Goal: Task Accomplishment & Management: Manage account settings

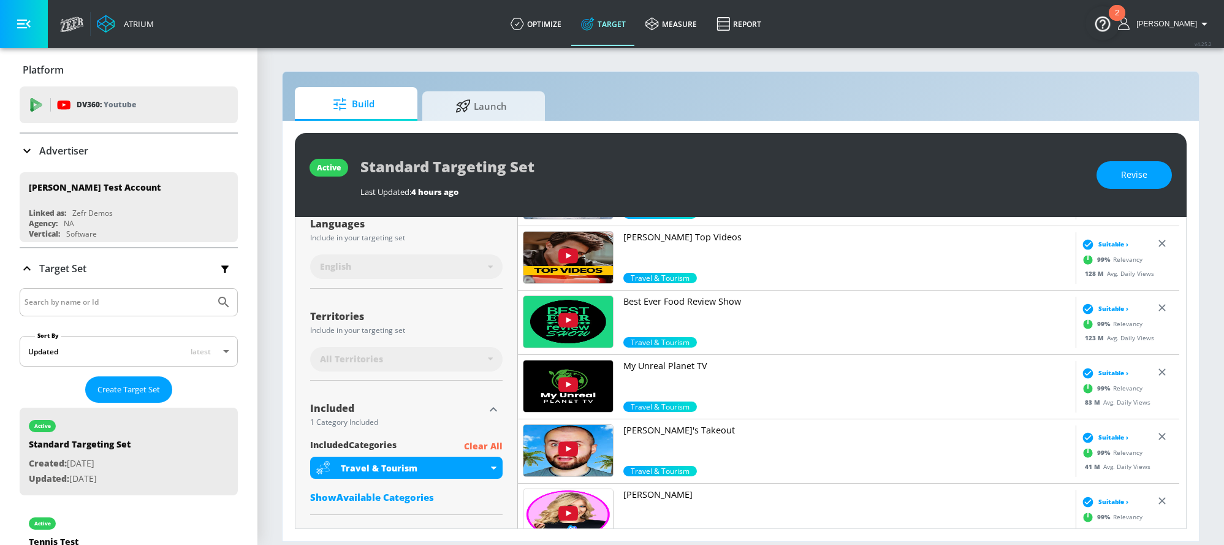
scroll to position [291, 0]
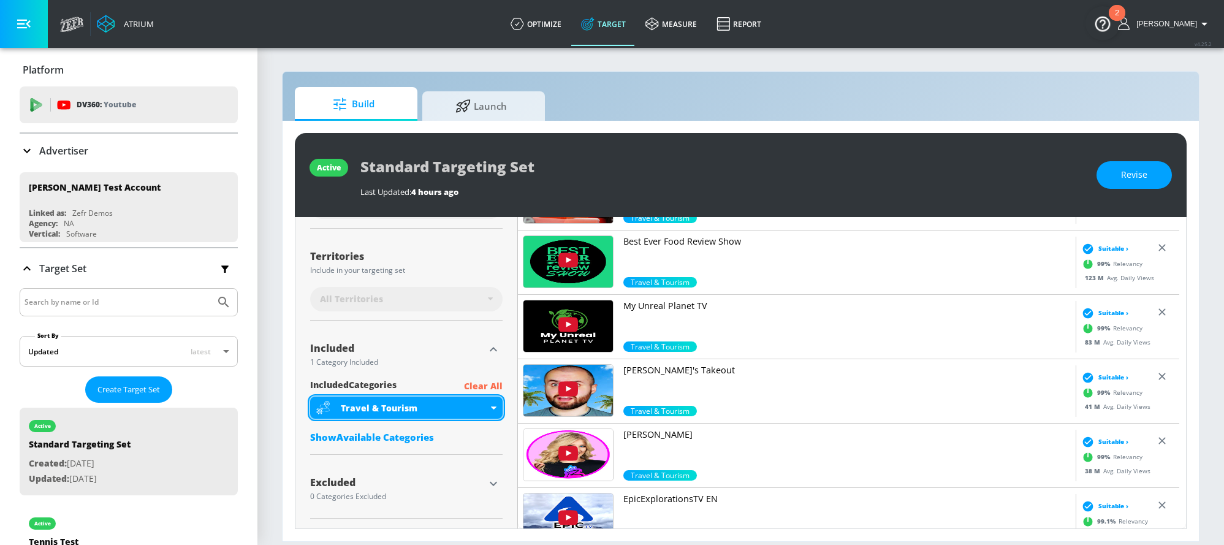
click at [492, 412] on div "Travel & Tourism" at bounding box center [406, 408] width 192 height 22
click at [497, 407] on div "Travel & Tourism" at bounding box center [406, 408] width 192 height 22
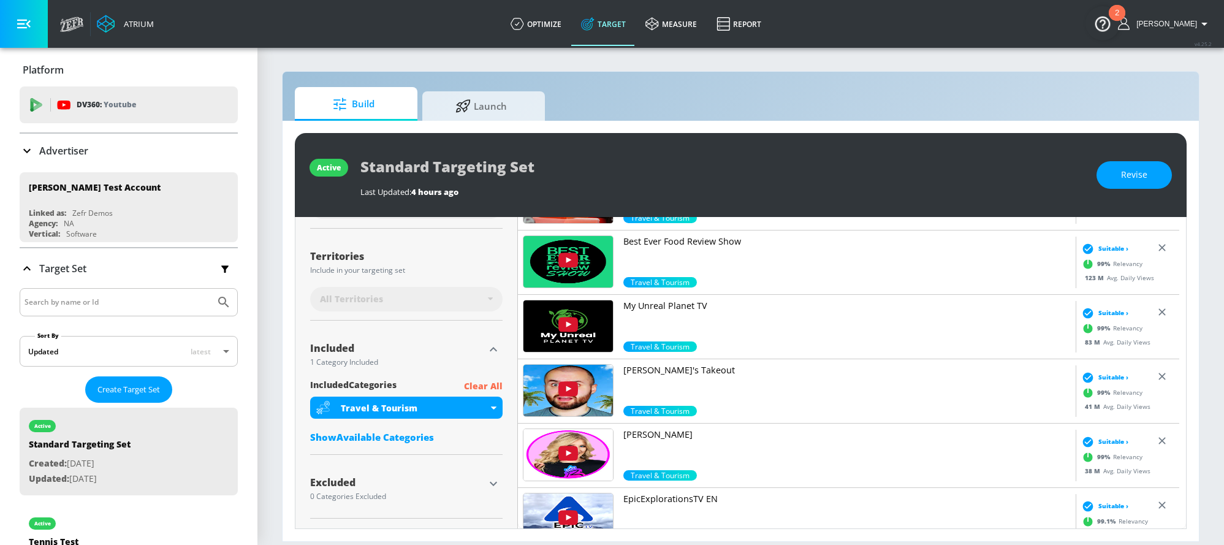
click at [386, 422] on div "Show Available Categories" at bounding box center [406, 437] width 192 height 12
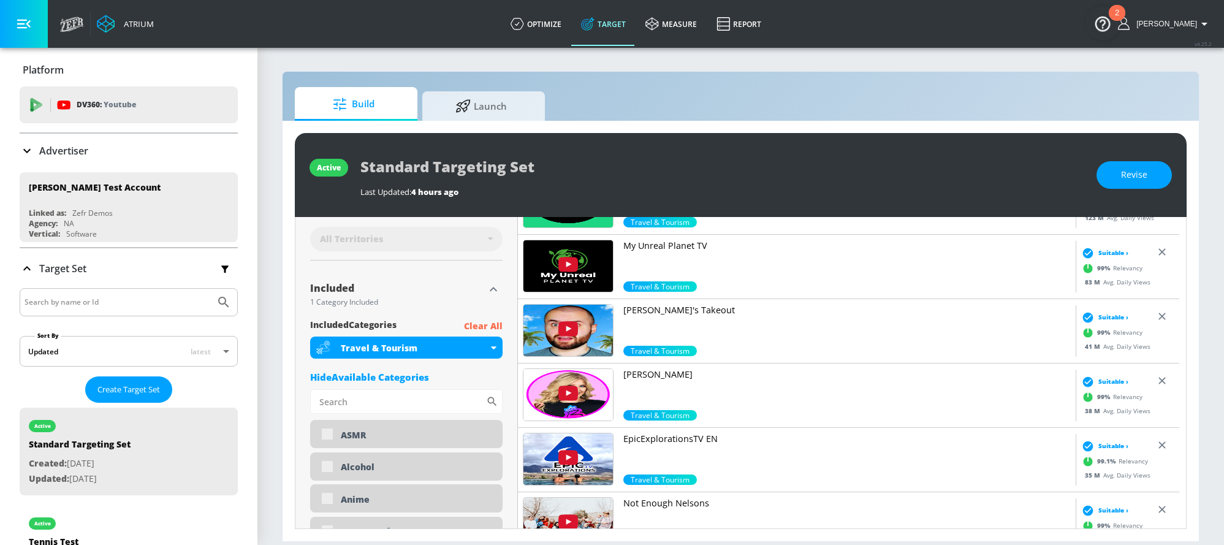
scroll to position [345, 0]
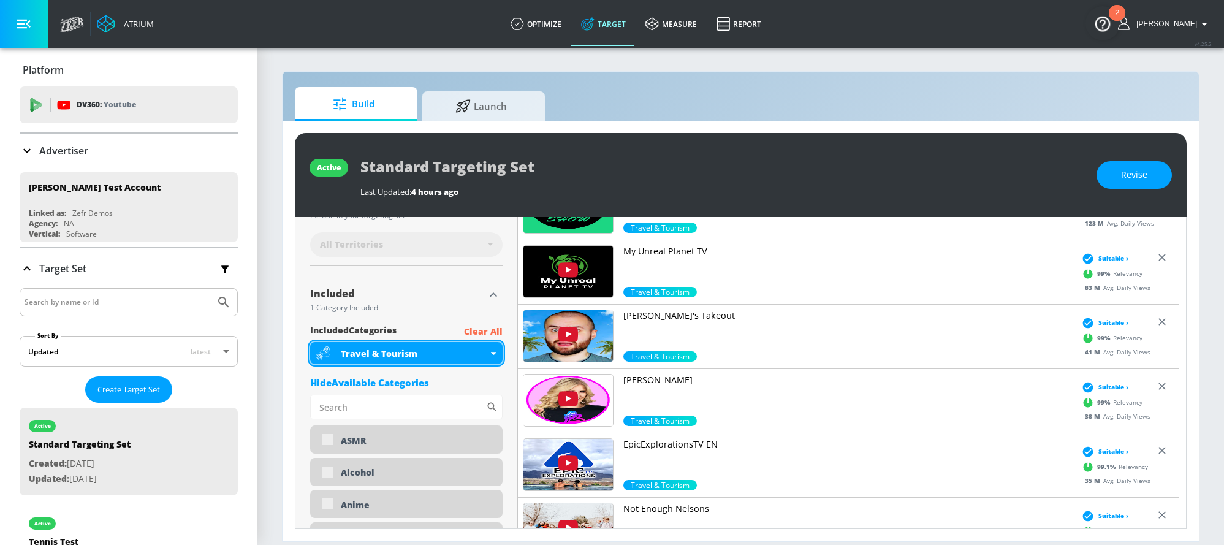
click at [491, 353] on icon at bounding box center [494, 353] width 6 height 3
click at [492, 353] on icon at bounding box center [494, 353] width 6 height 3
click at [494, 350] on div "Travel & Tourism" at bounding box center [406, 353] width 192 height 22
click at [495, 355] on div "Travel & Tourism" at bounding box center [406, 353] width 192 height 22
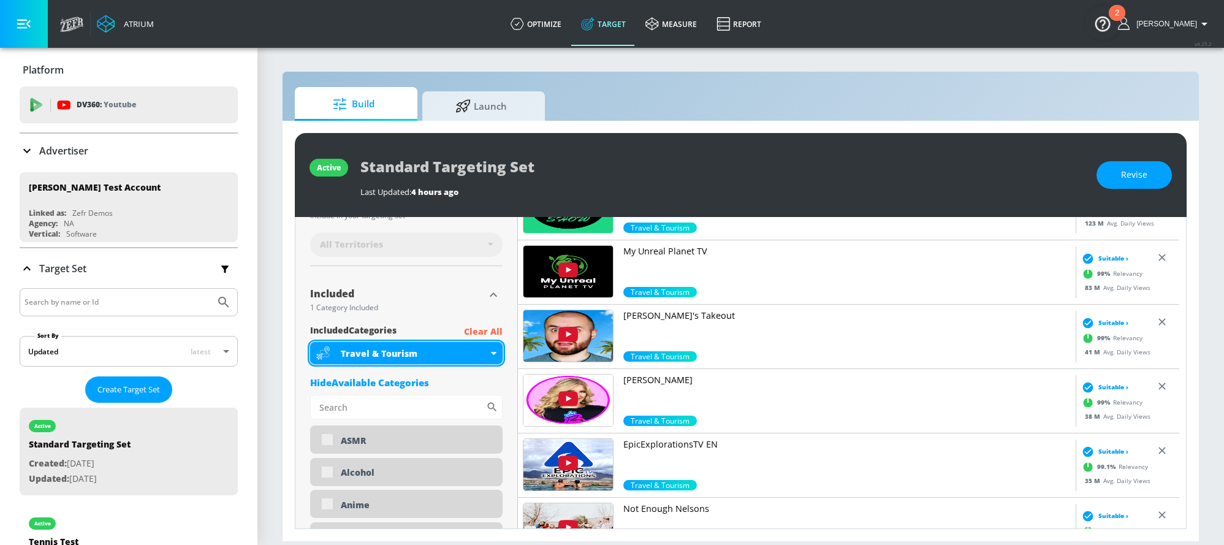
click at [482, 352] on div "Travel & Tourism" at bounding box center [414, 354] width 147 height 12
click at [498, 356] on div "Travel & Tourism" at bounding box center [406, 353] width 192 height 22
click at [492, 356] on div "Travel & Tourism" at bounding box center [406, 353] width 192 height 22
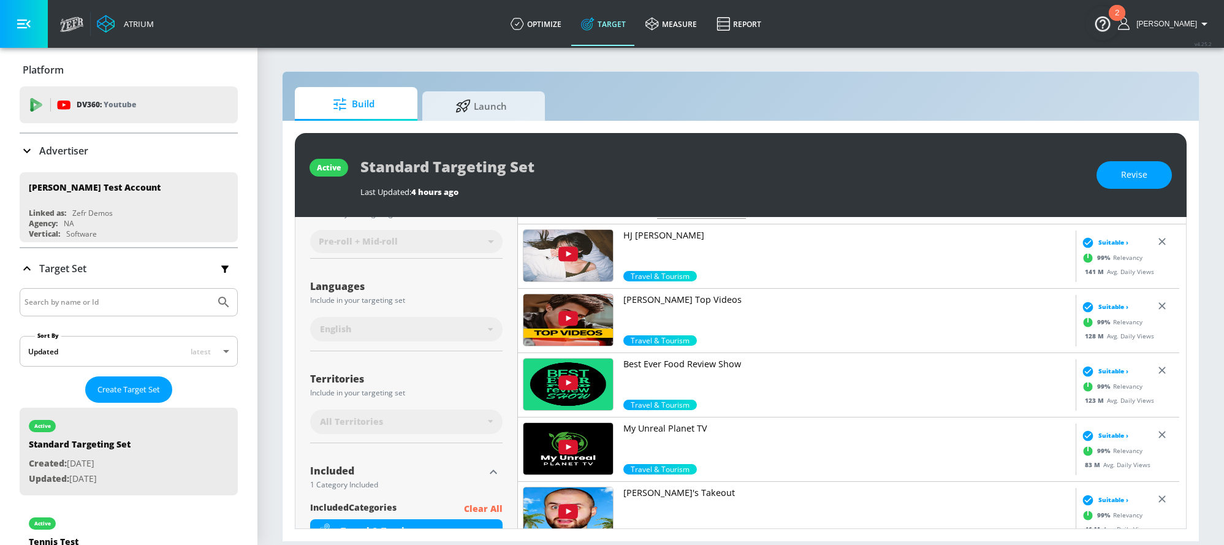
scroll to position [0, 0]
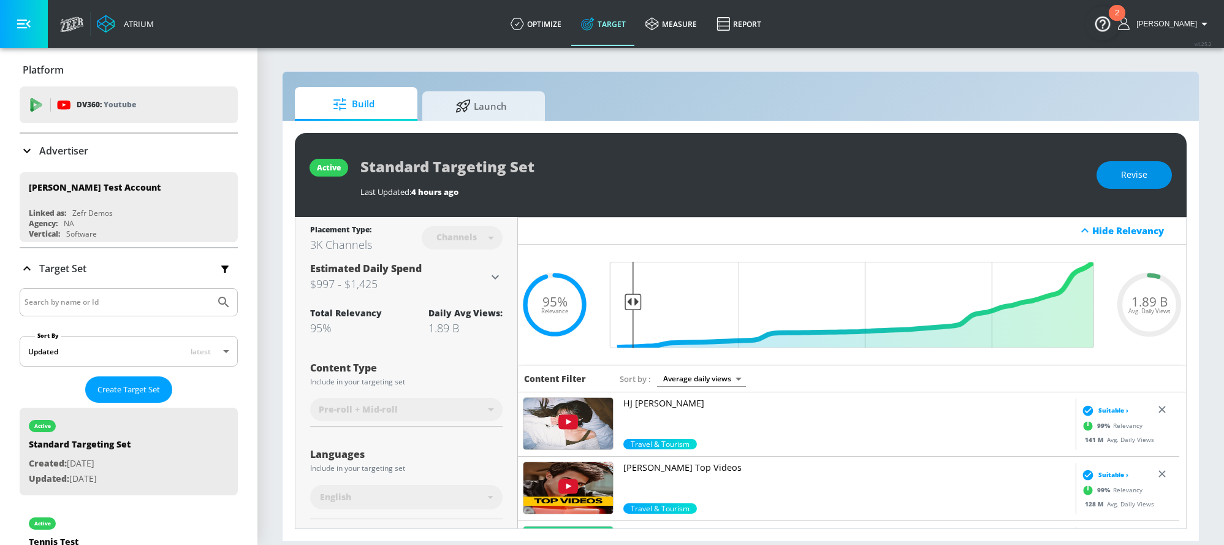
click at [707, 180] on button "Revise" at bounding box center [1134, 175] width 75 height 28
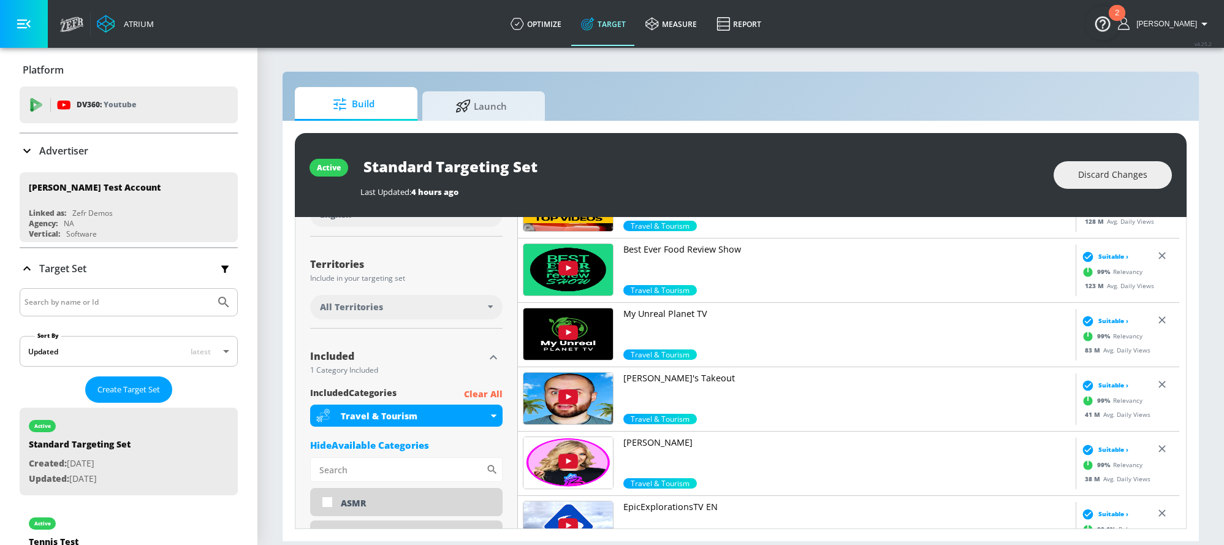
scroll to position [286, 0]
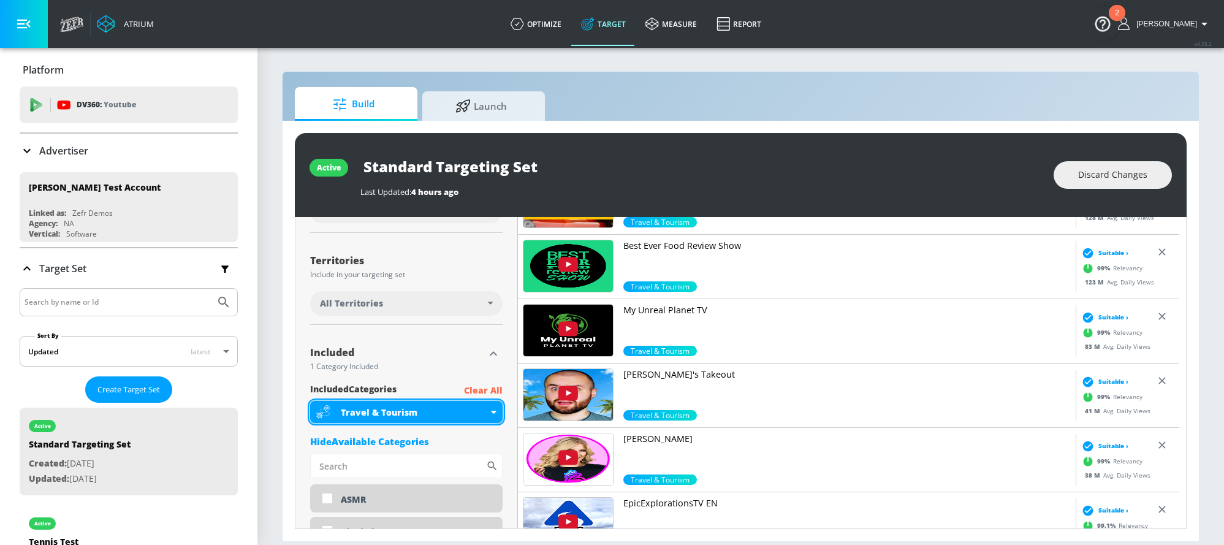
click at [488, 414] on div "Travel & Tourism" at bounding box center [406, 412] width 192 height 22
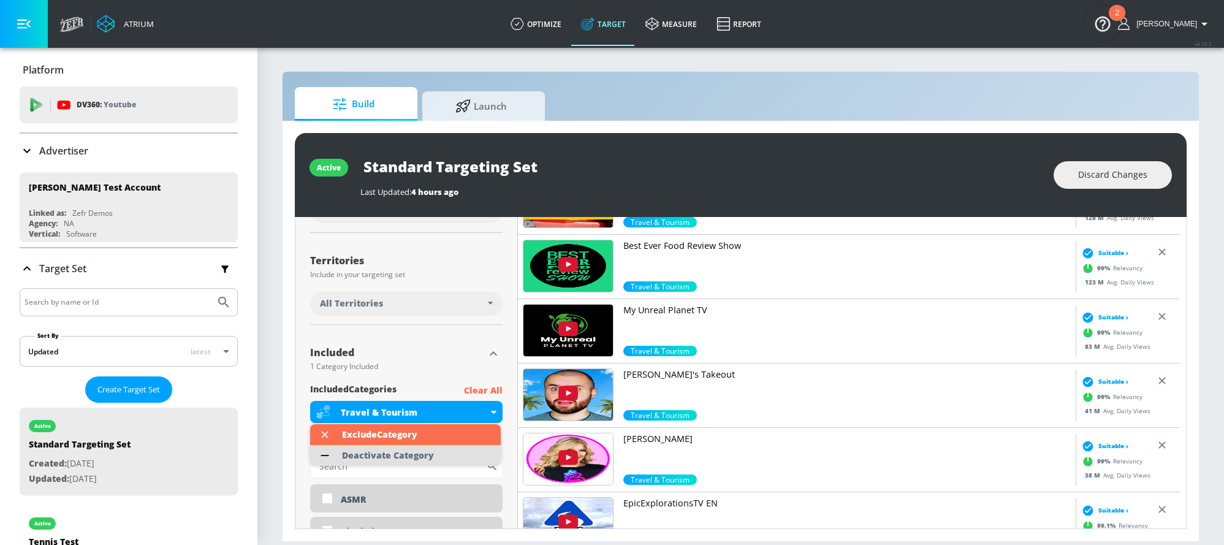
click at [408, 422] on div "Deactivate Category" at bounding box center [388, 455] width 92 height 9
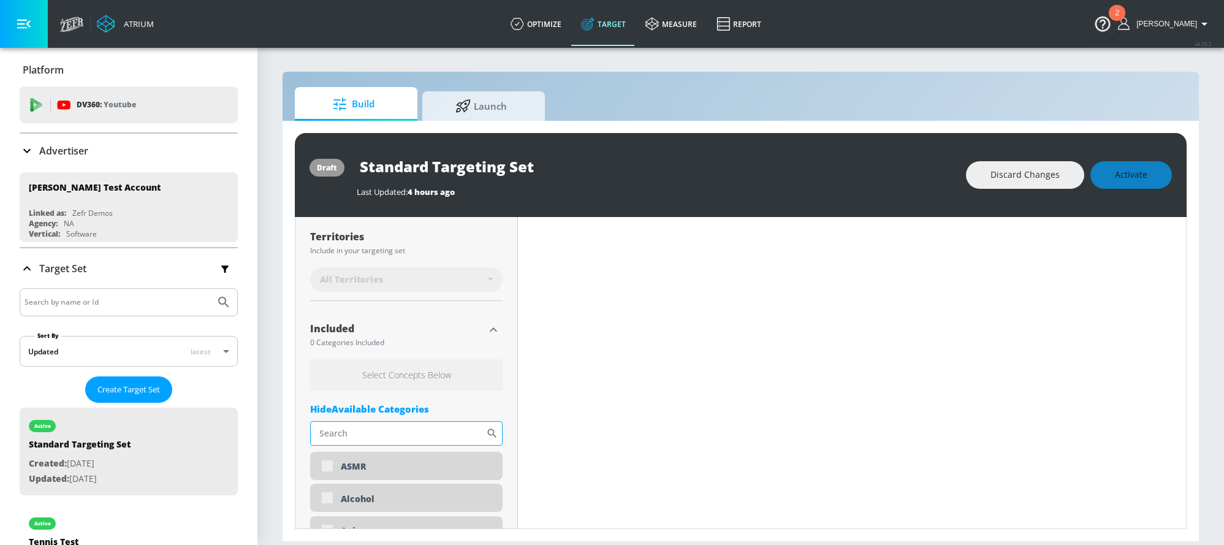
scroll to position [325, 0]
click at [402, 422] on input "Sort By" at bounding box center [398, 429] width 176 height 25
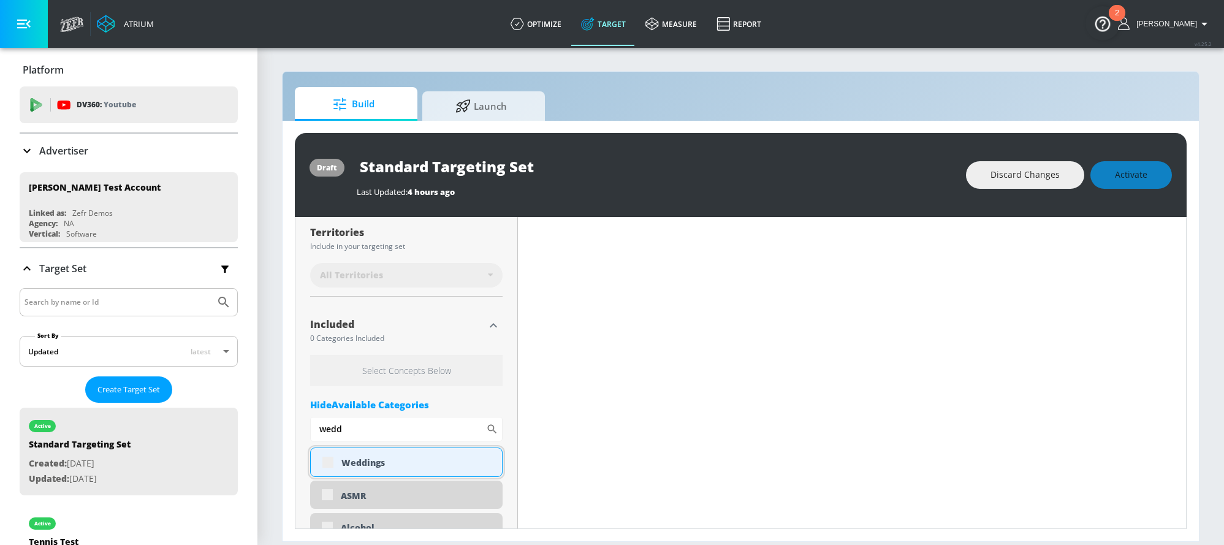
type input "wedd"
click at [324, 422] on div "Weddings" at bounding box center [406, 462] width 192 height 29
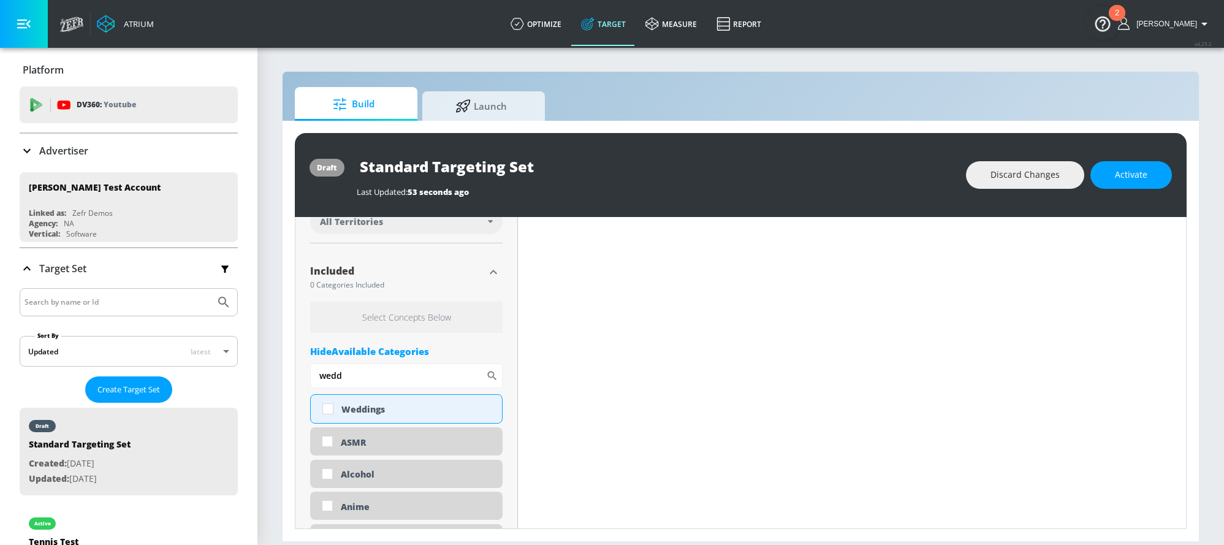
scroll to position [357, 0]
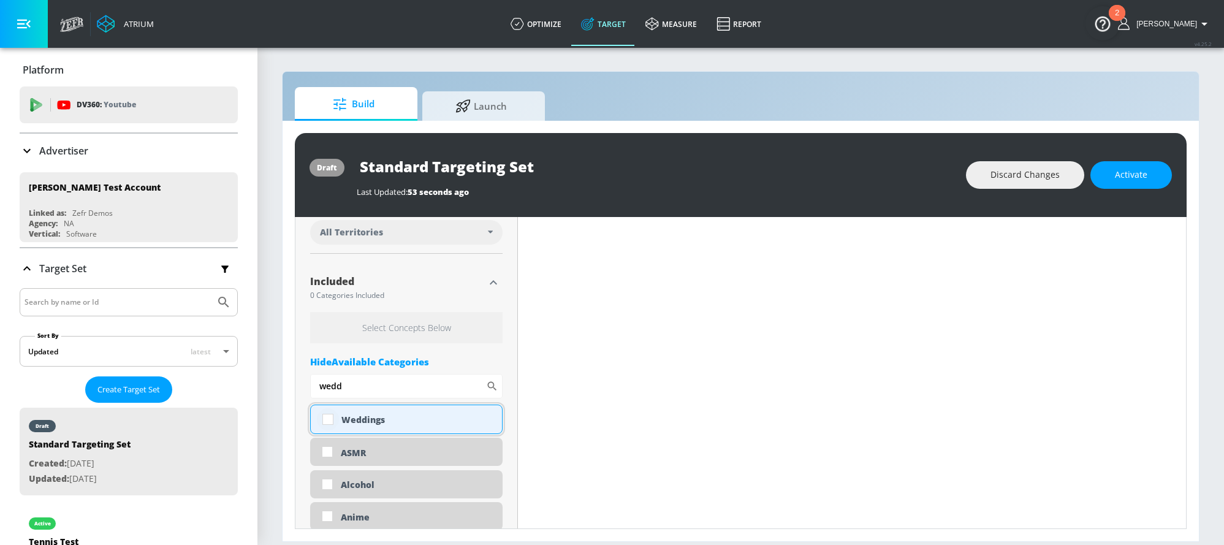
click at [330, 420] on input "checkbox" at bounding box center [328, 419] width 22 height 22
checkbox input "true"
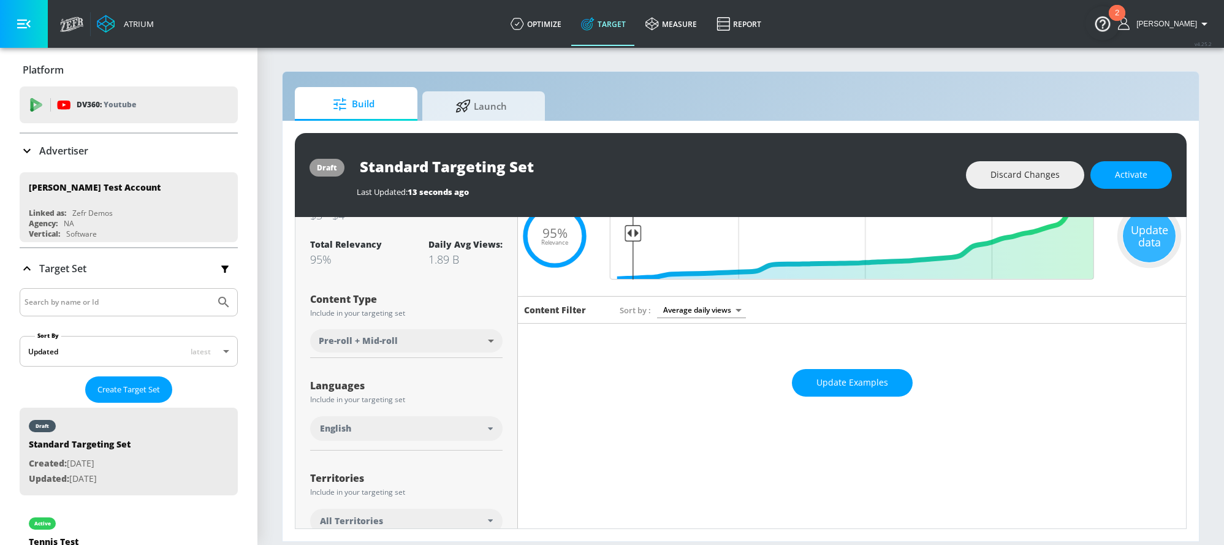
scroll to position [0, 0]
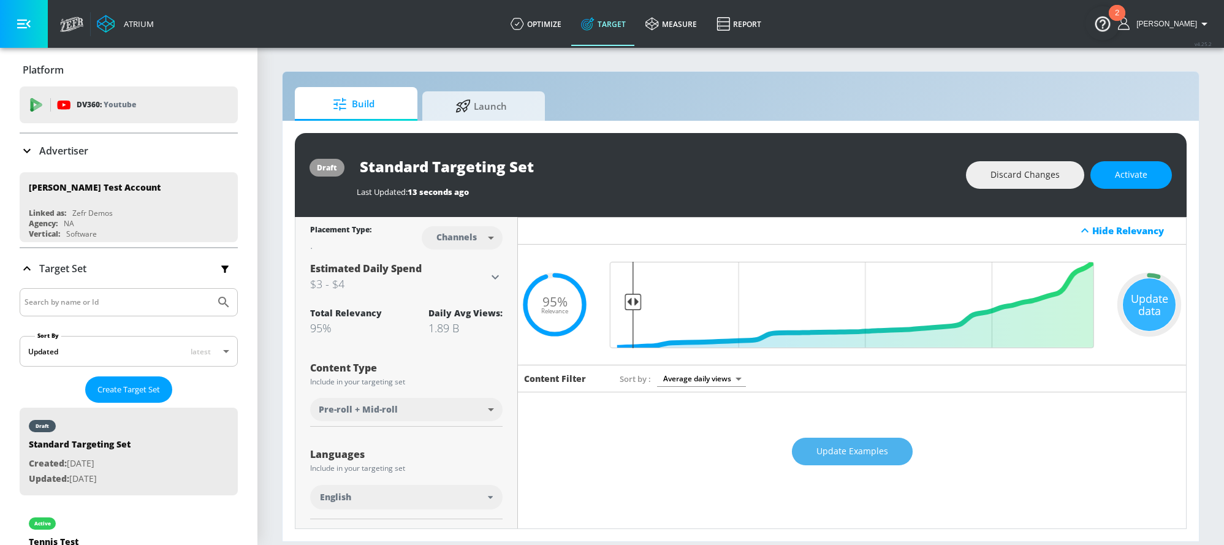
click at [707, 422] on button "Update Examples" at bounding box center [852, 452] width 121 height 28
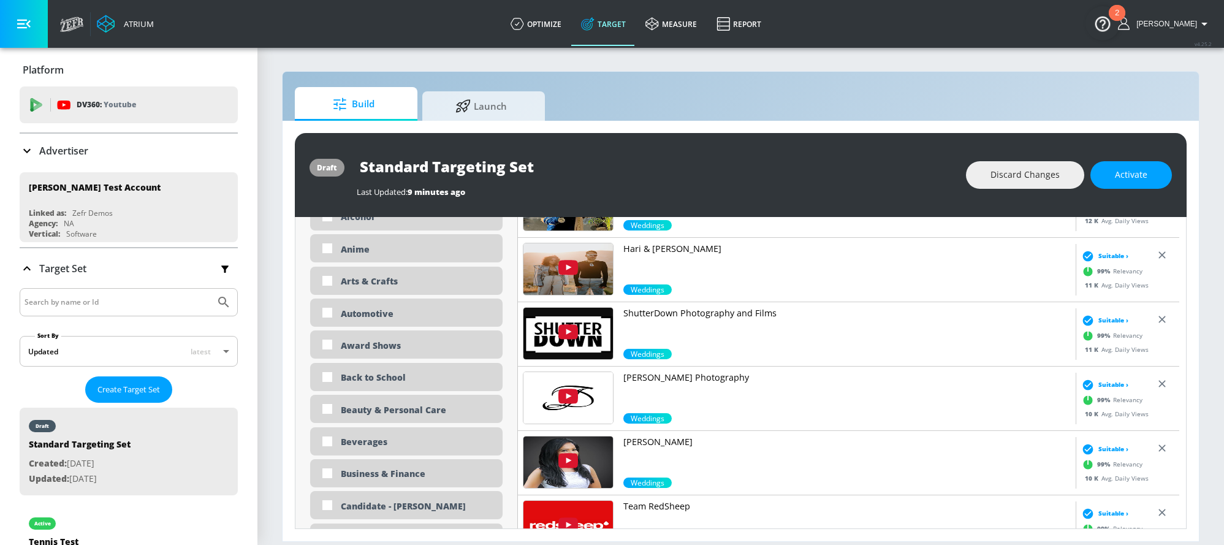
scroll to position [2391, 0]
